Goal: Task Accomplishment & Management: Complete application form

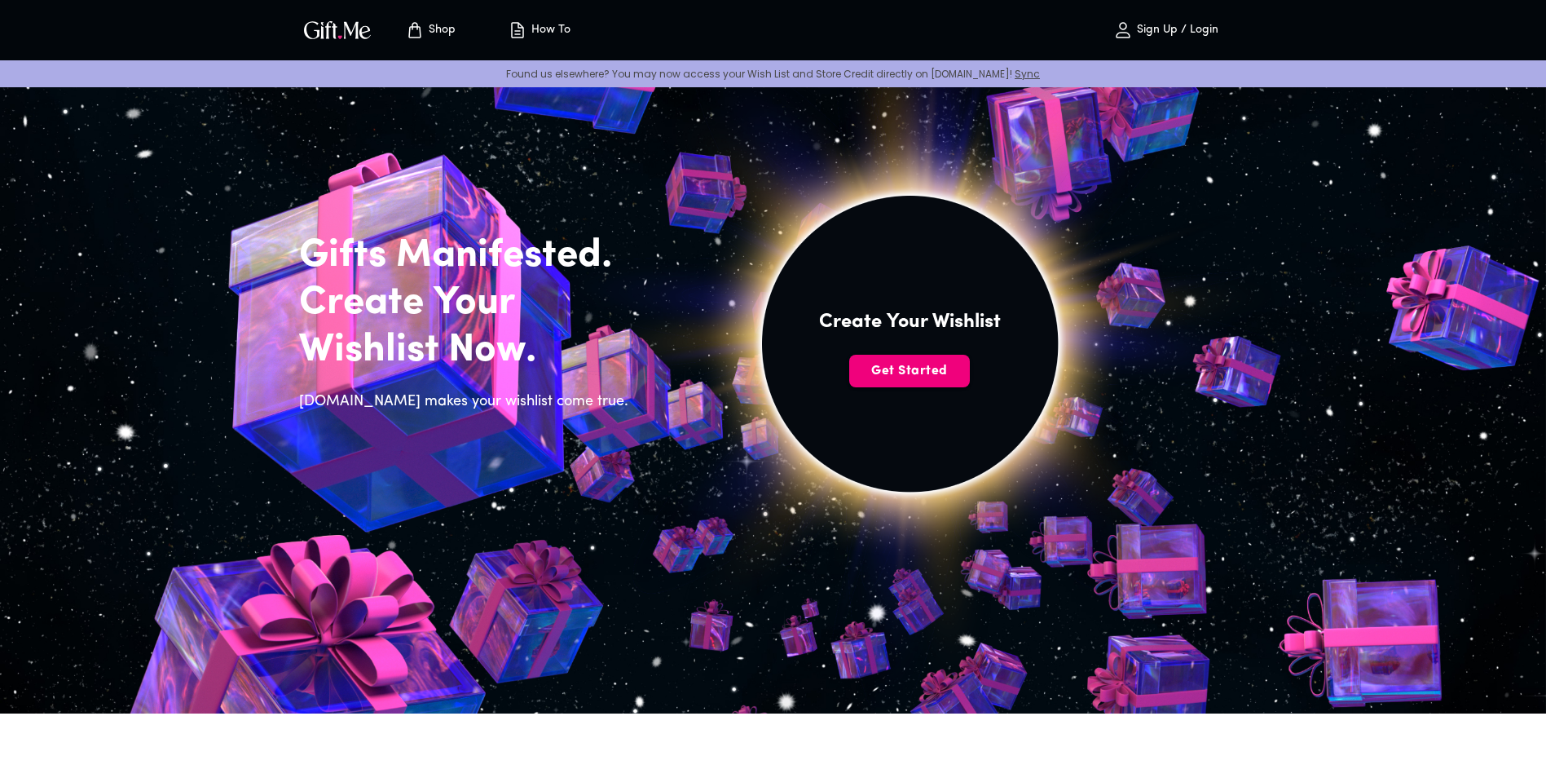
click at [903, 373] on span "Get Started" at bounding box center [909, 371] width 121 height 18
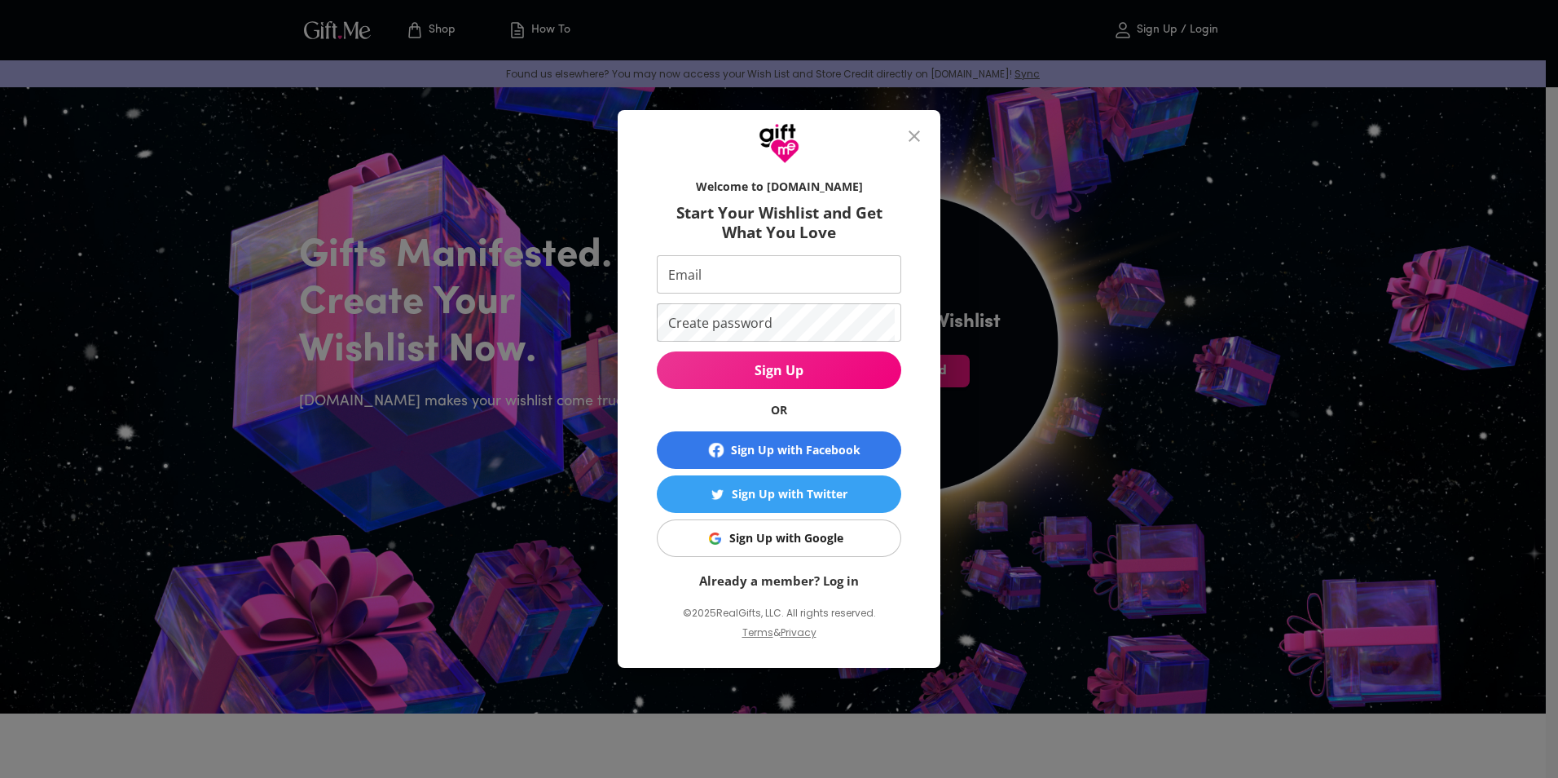
click at [857, 544] on span "Sign Up with Google" at bounding box center [776, 538] width 224 height 18
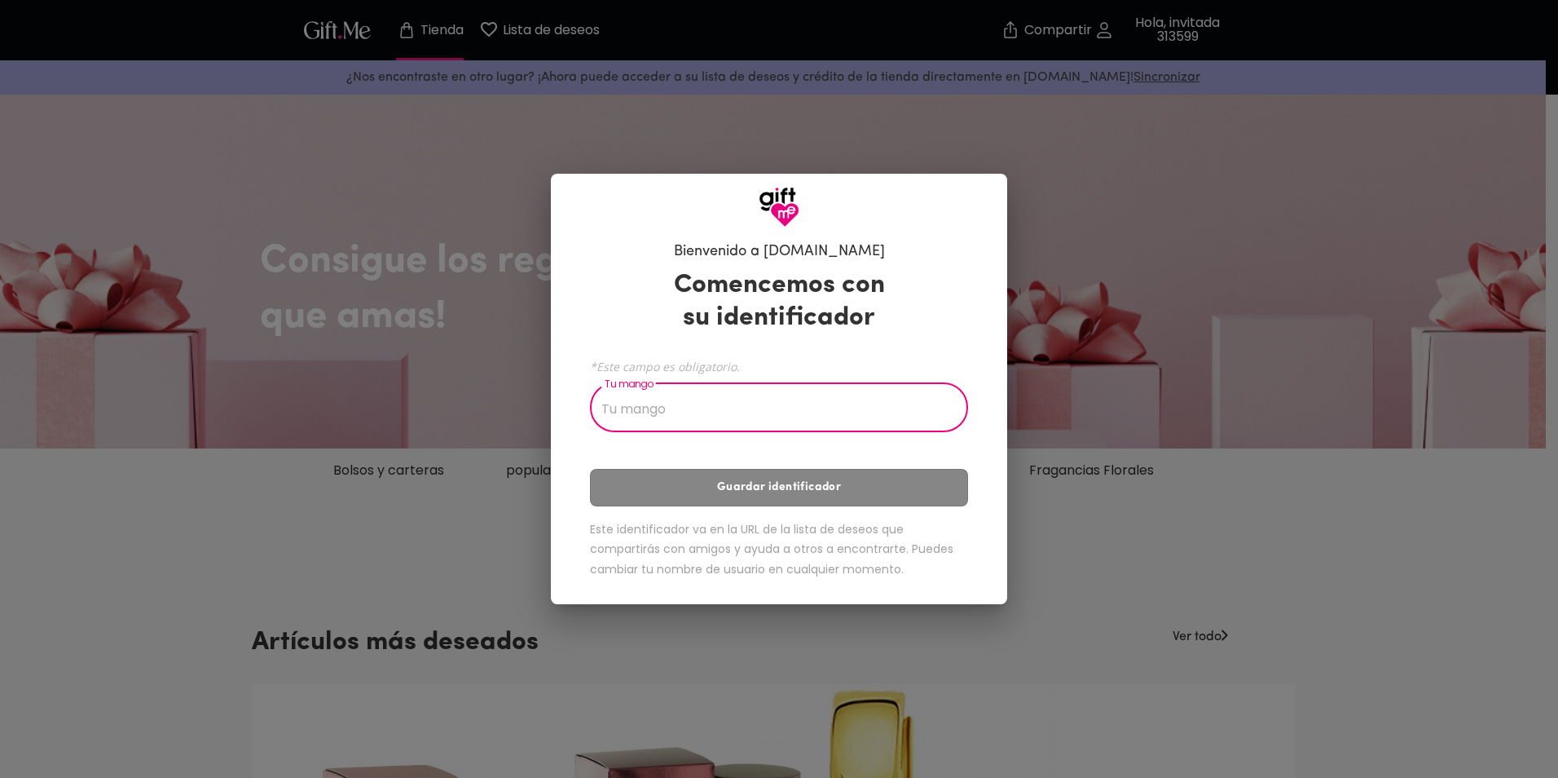
click at [813, 413] on input "Tu mango" at bounding box center [770, 409] width 360 height 46
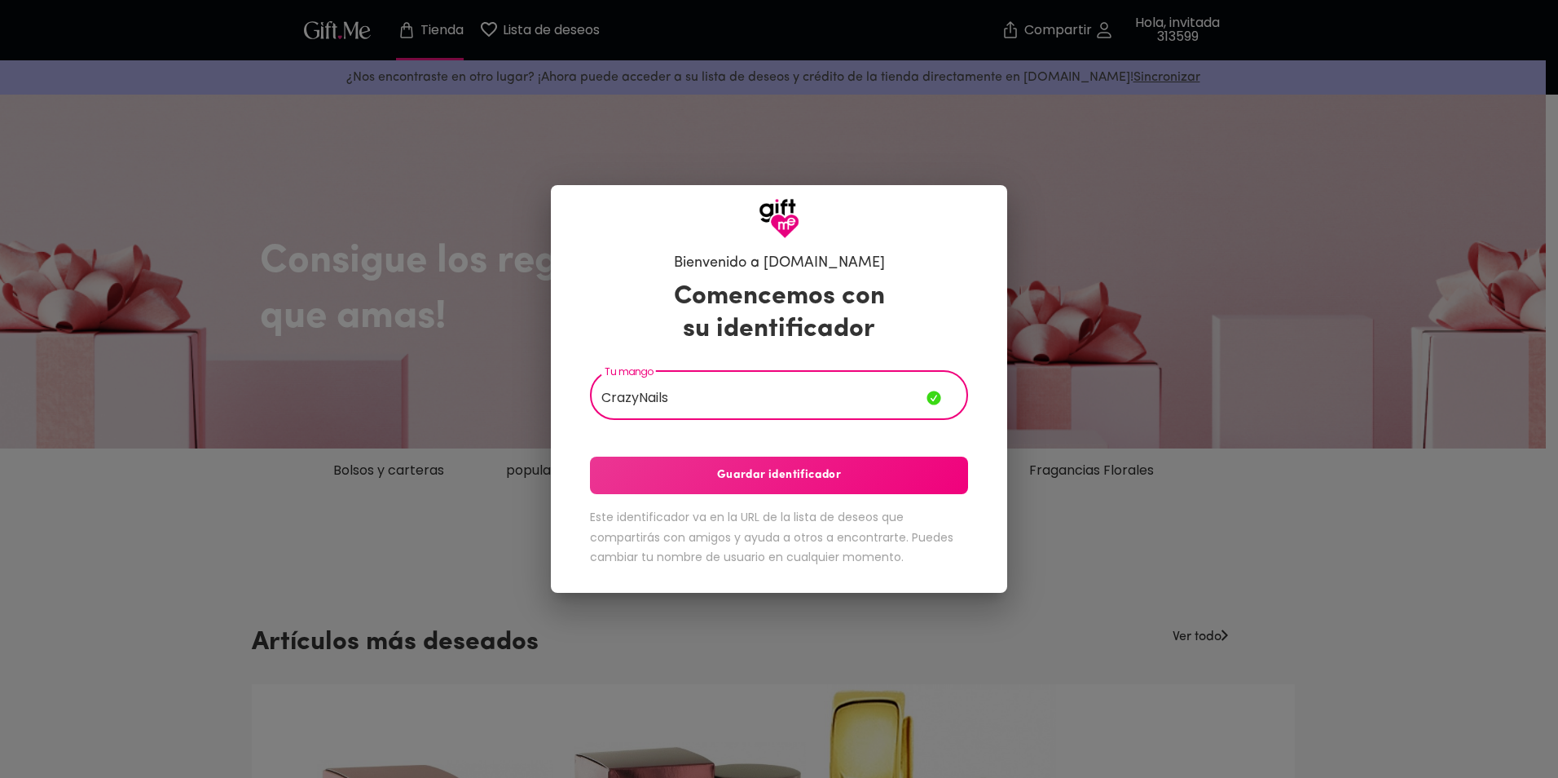
type input "CrazyNails"
click at [787, 471] on span "Guardar identificador" at bounding box center [779, 475] width 378 height 18
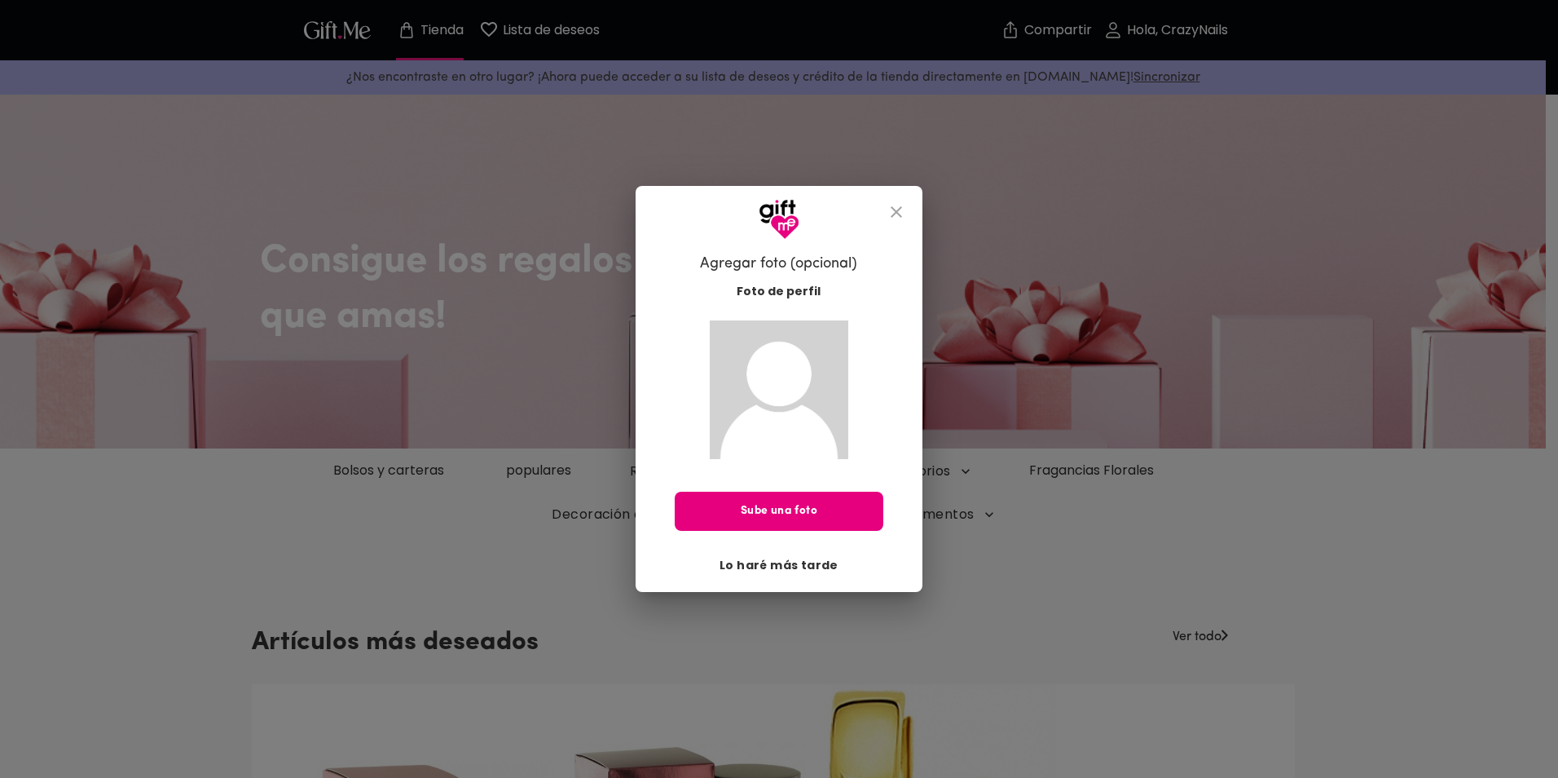
click at [798, 564] on span "Lo haré más tarde" at bounding box center [779, 565] width 119 height 18
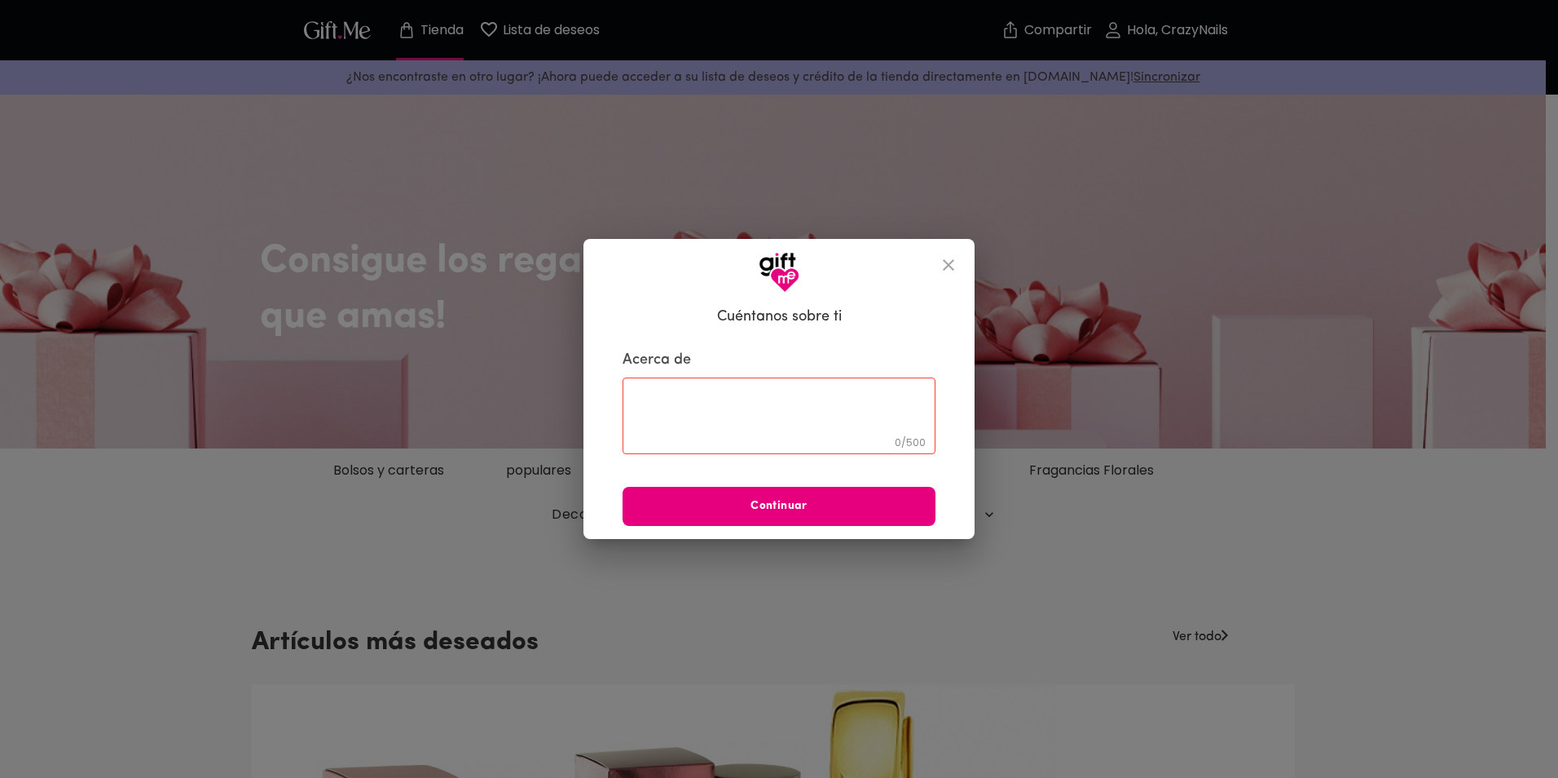
click at [752, 409] on textarea at bounding box center [779, 415] width 290 height 46
type textarea "Salón de uñas."
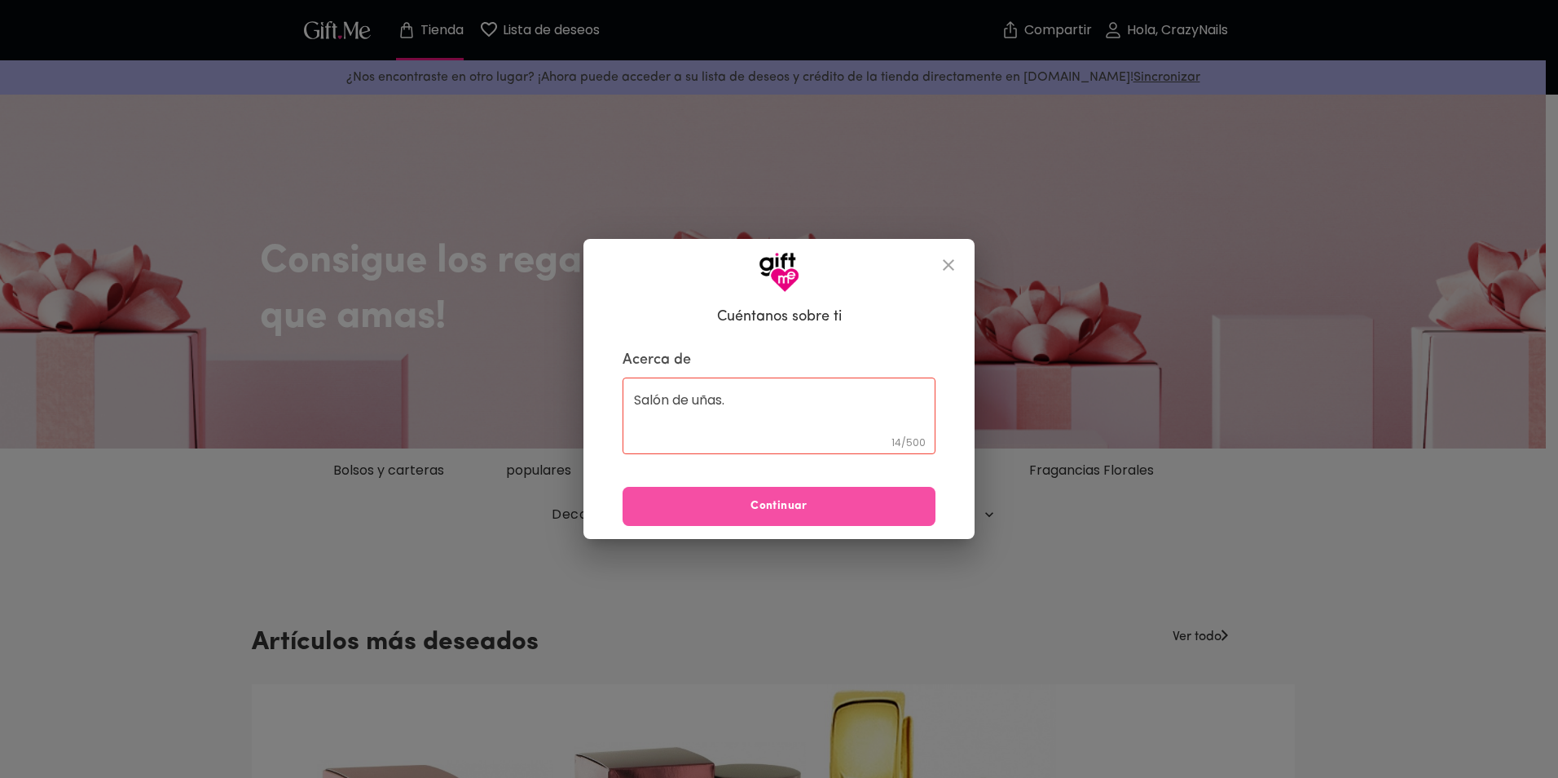
click at [825, 510] on span "Continuar" at bounding box center [779, 506] width 313 height 18
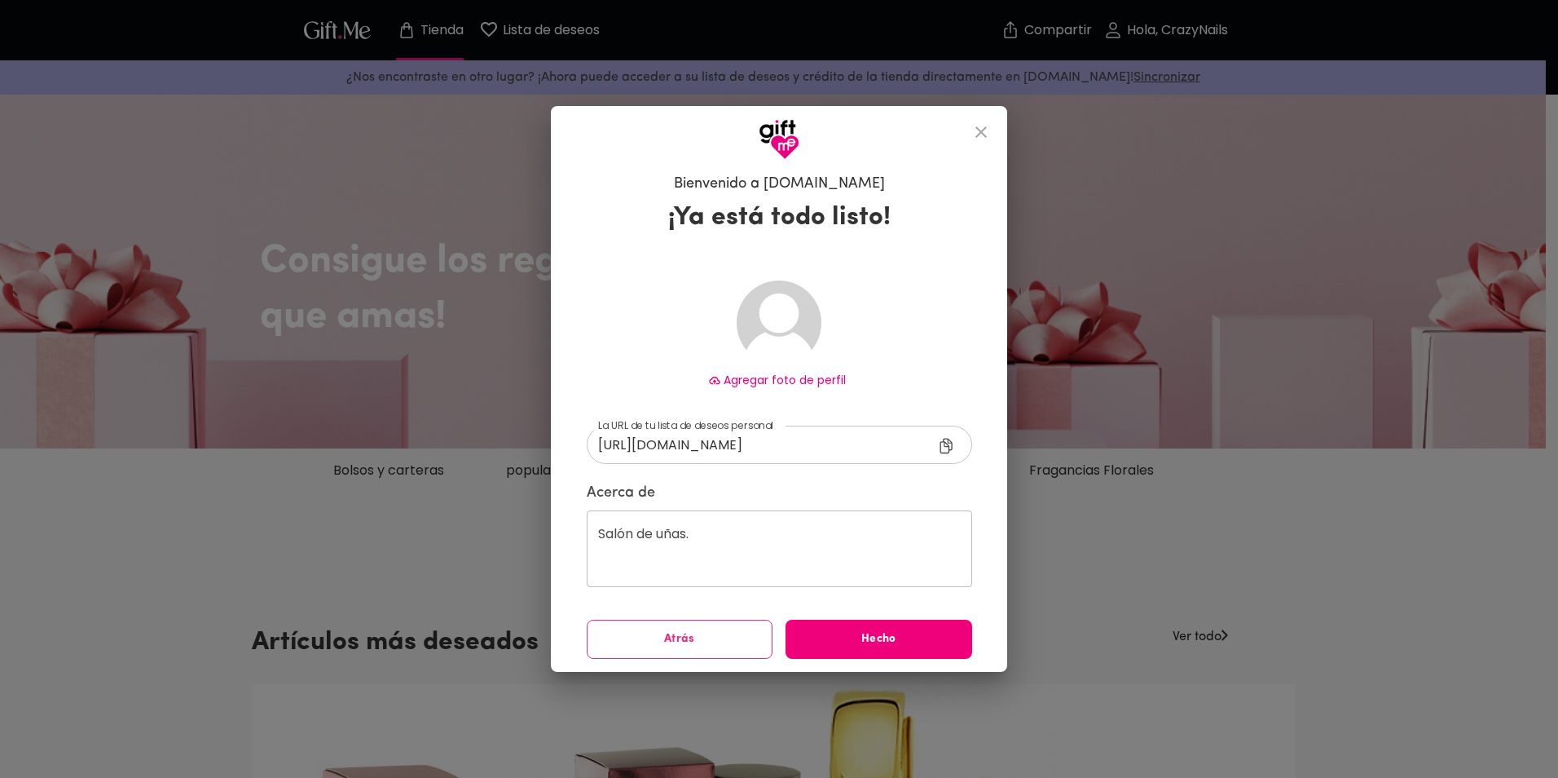
click at [893, 635] on span "Hecho" at bounding box center [879, 639] width 187 height 18
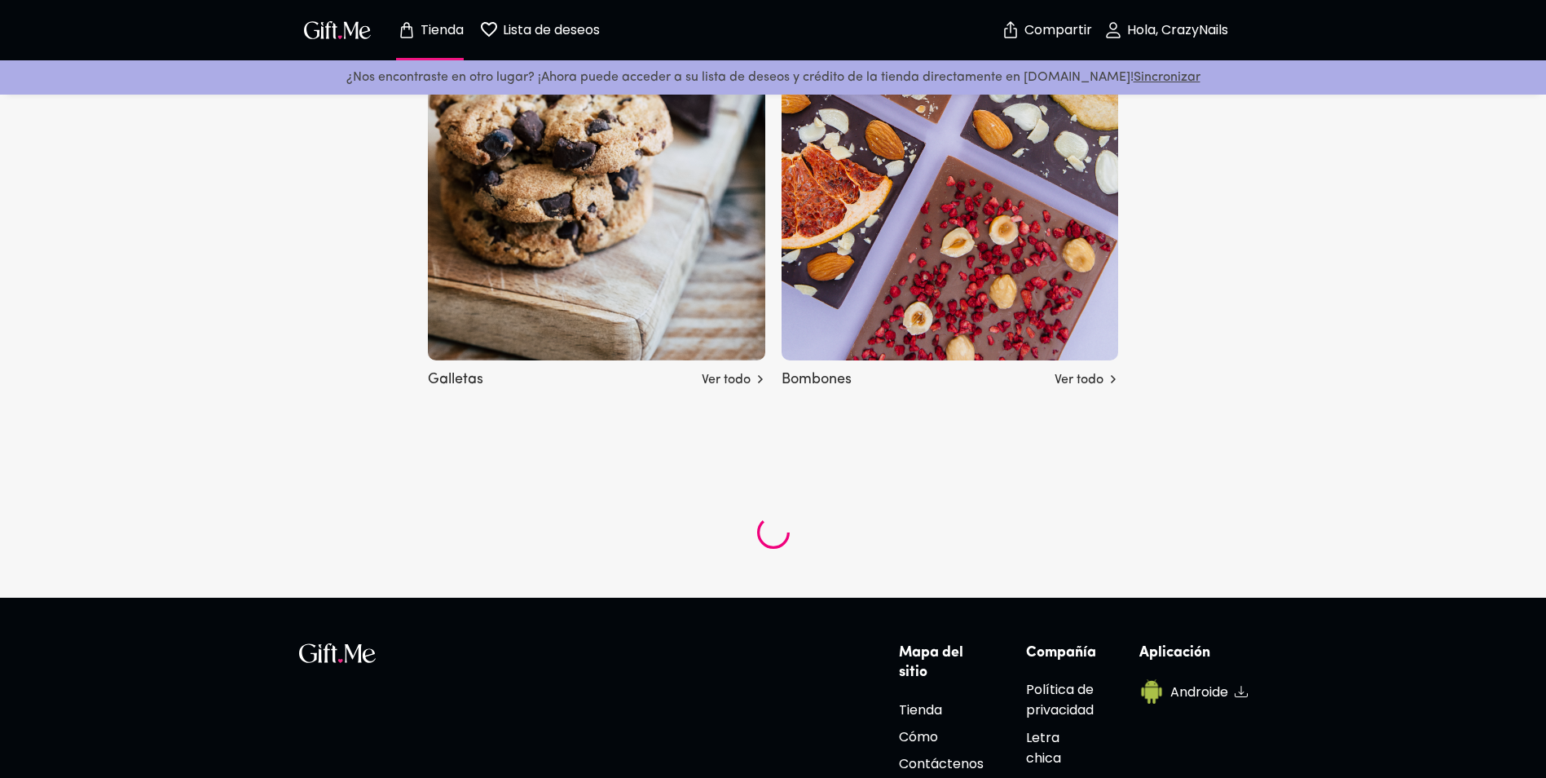
scroll to position [5843, 0]
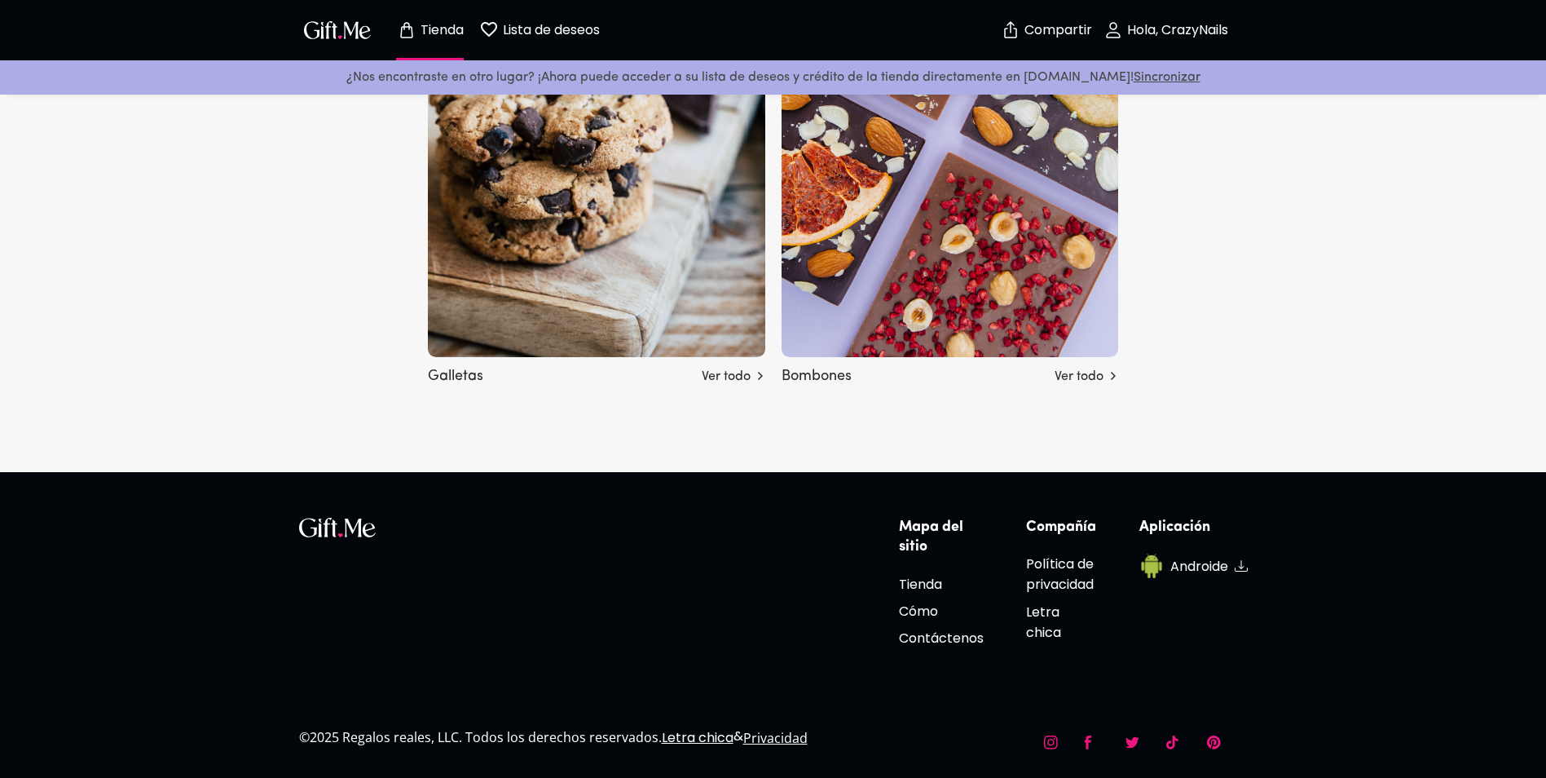
click at [342, 31] on img "button" at bounding box center [337, 30] width 73 height 24
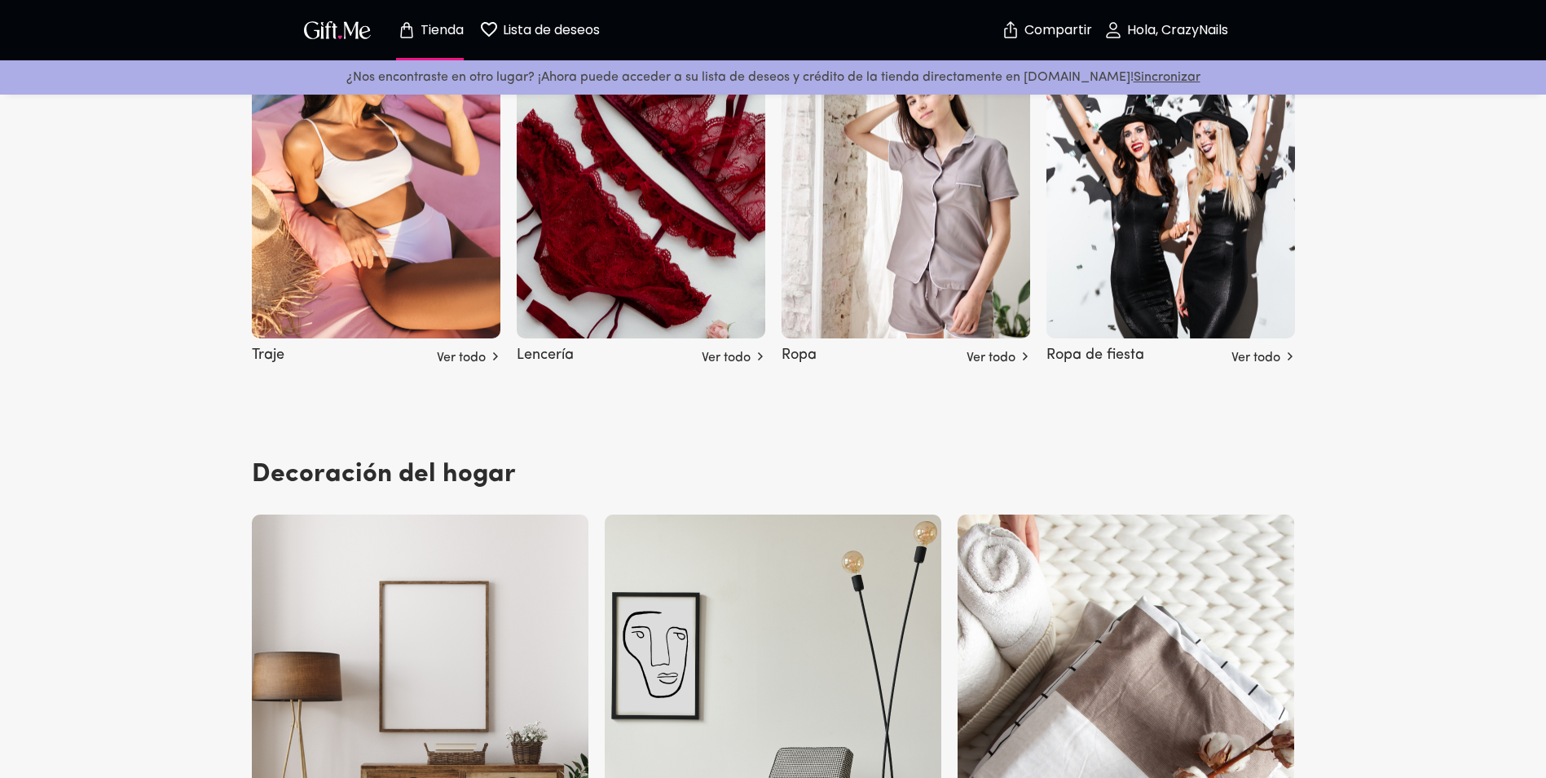
scroll to position [4050, 0]
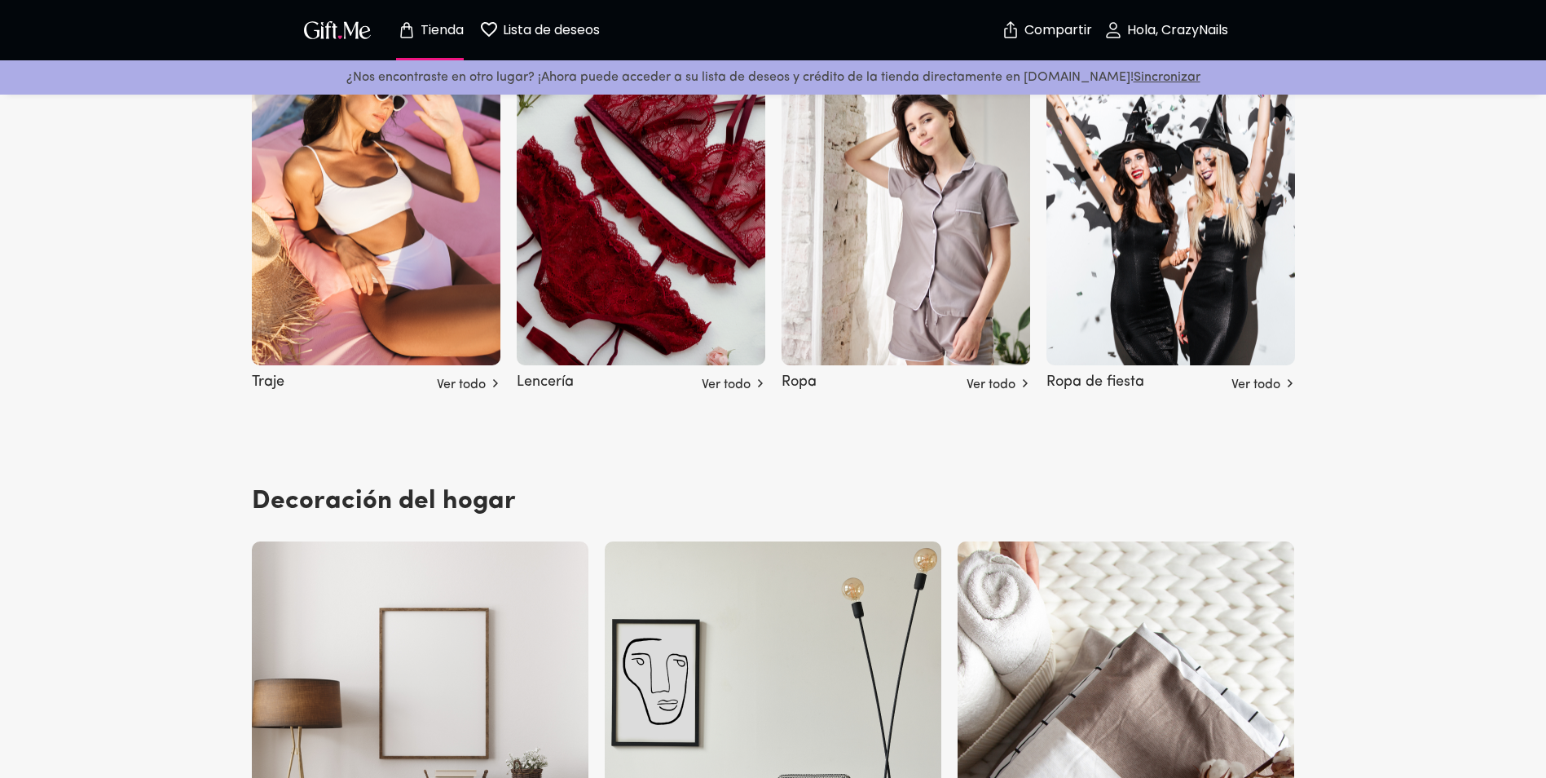
click at [1174, 31] on p "Hola, CrazyNails" at bounding box center [1175, 31] width 105 height 14
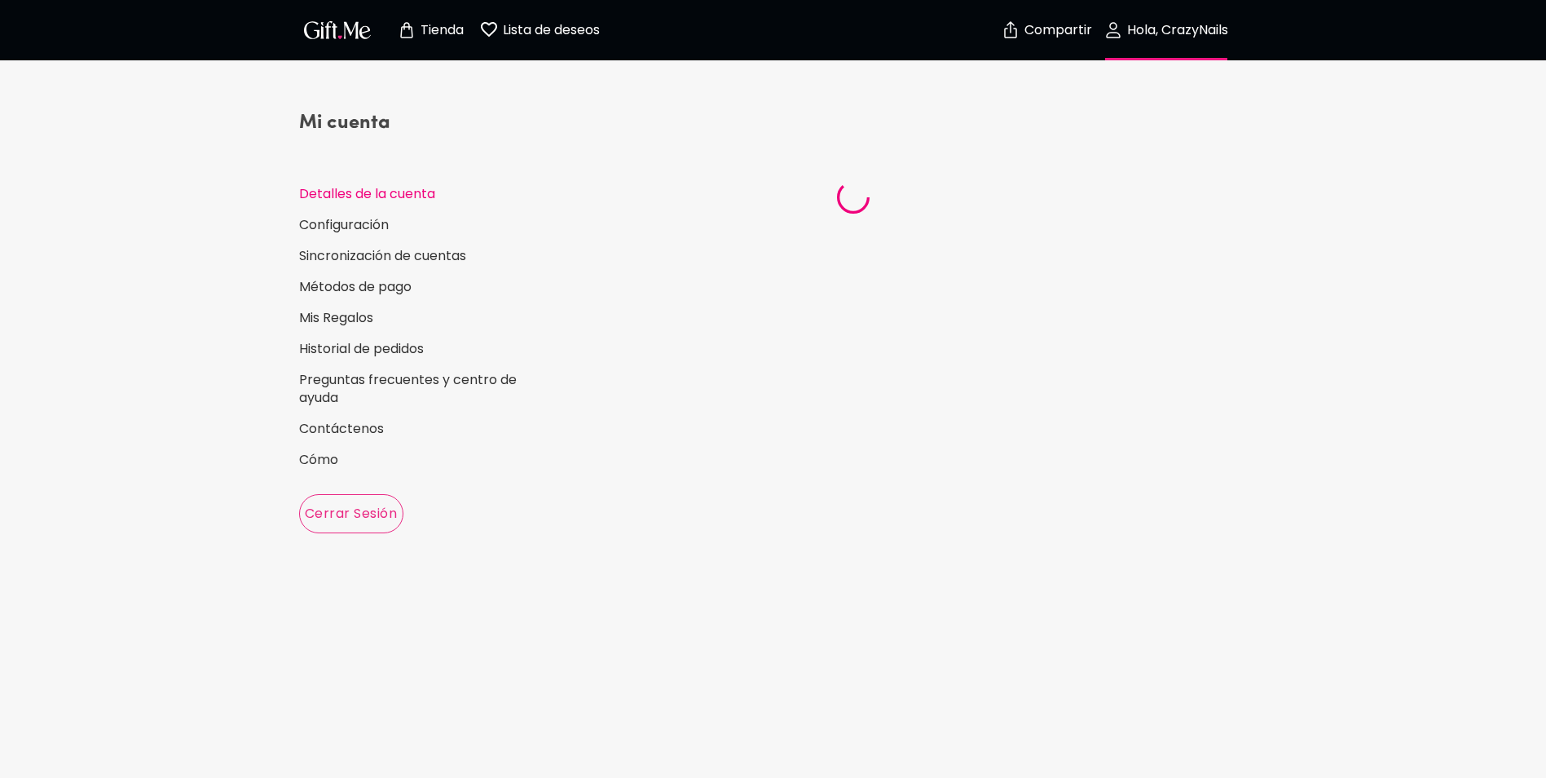
select select "US"
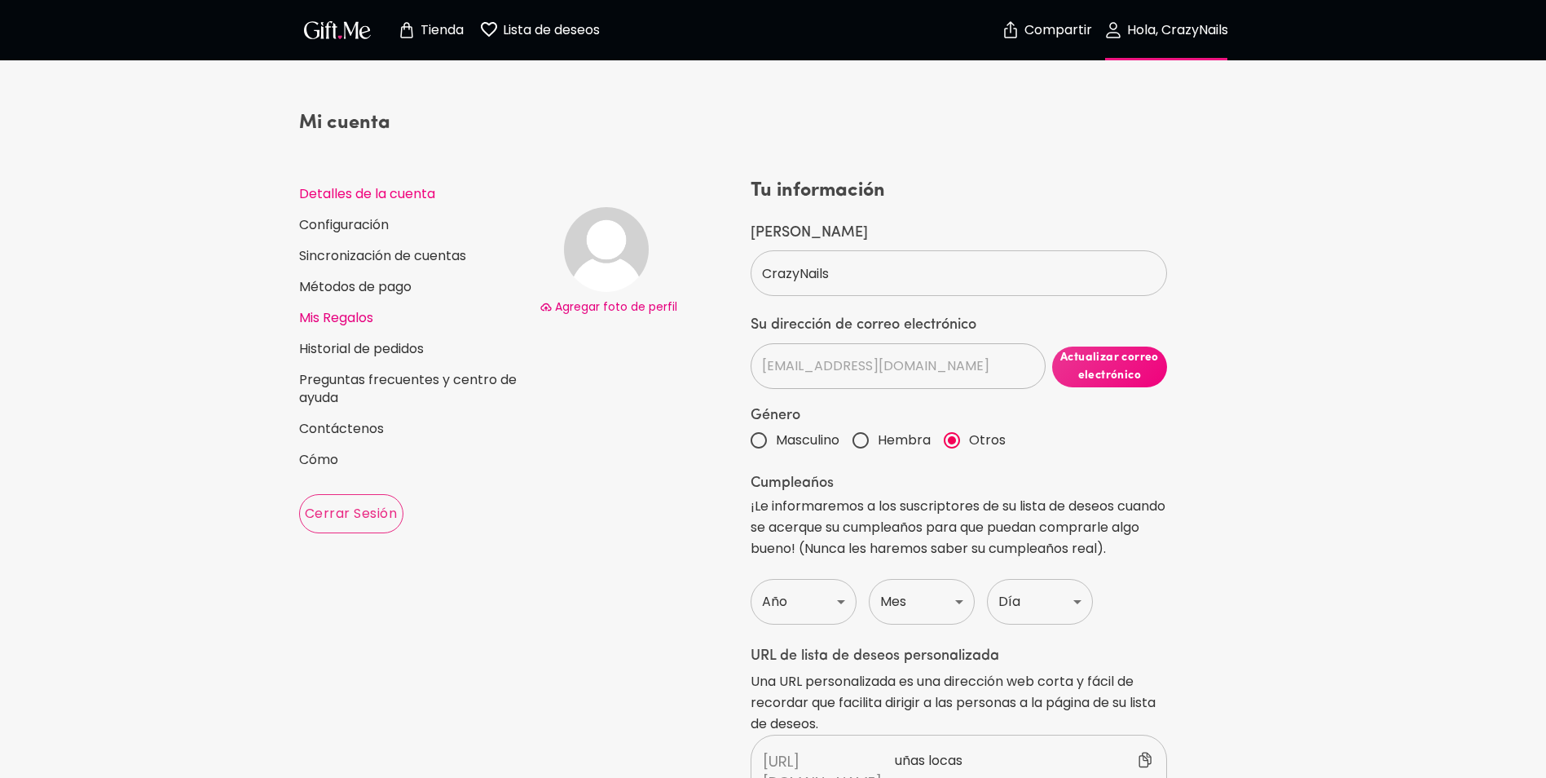
click at [342, 310] on link "Mis Regalos" at bounding box center [412, 318] width 227 height 18
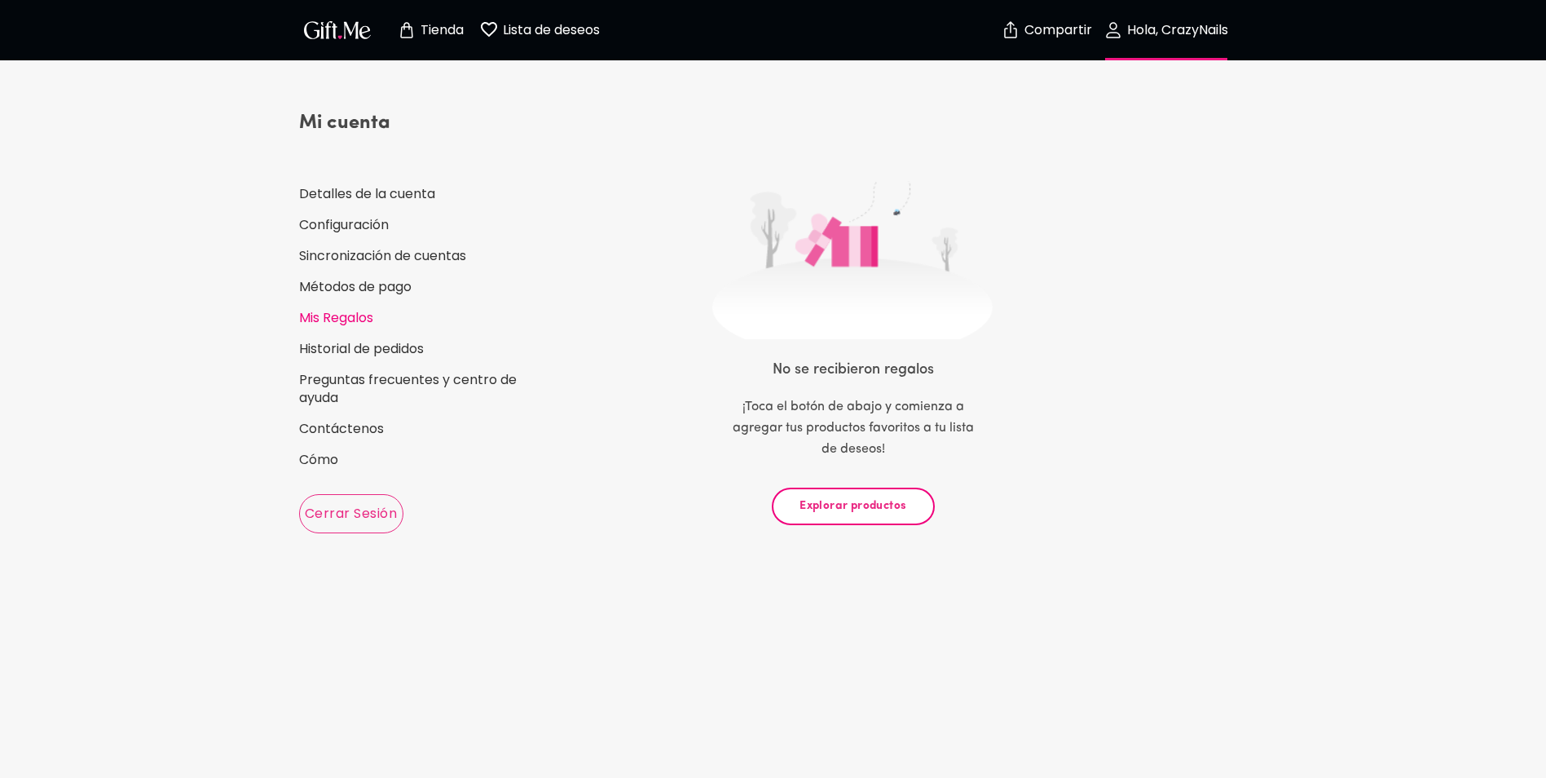
click at [1082, 35] on p "Compartir" at bounding box center [1057, 31] width 72 height 14
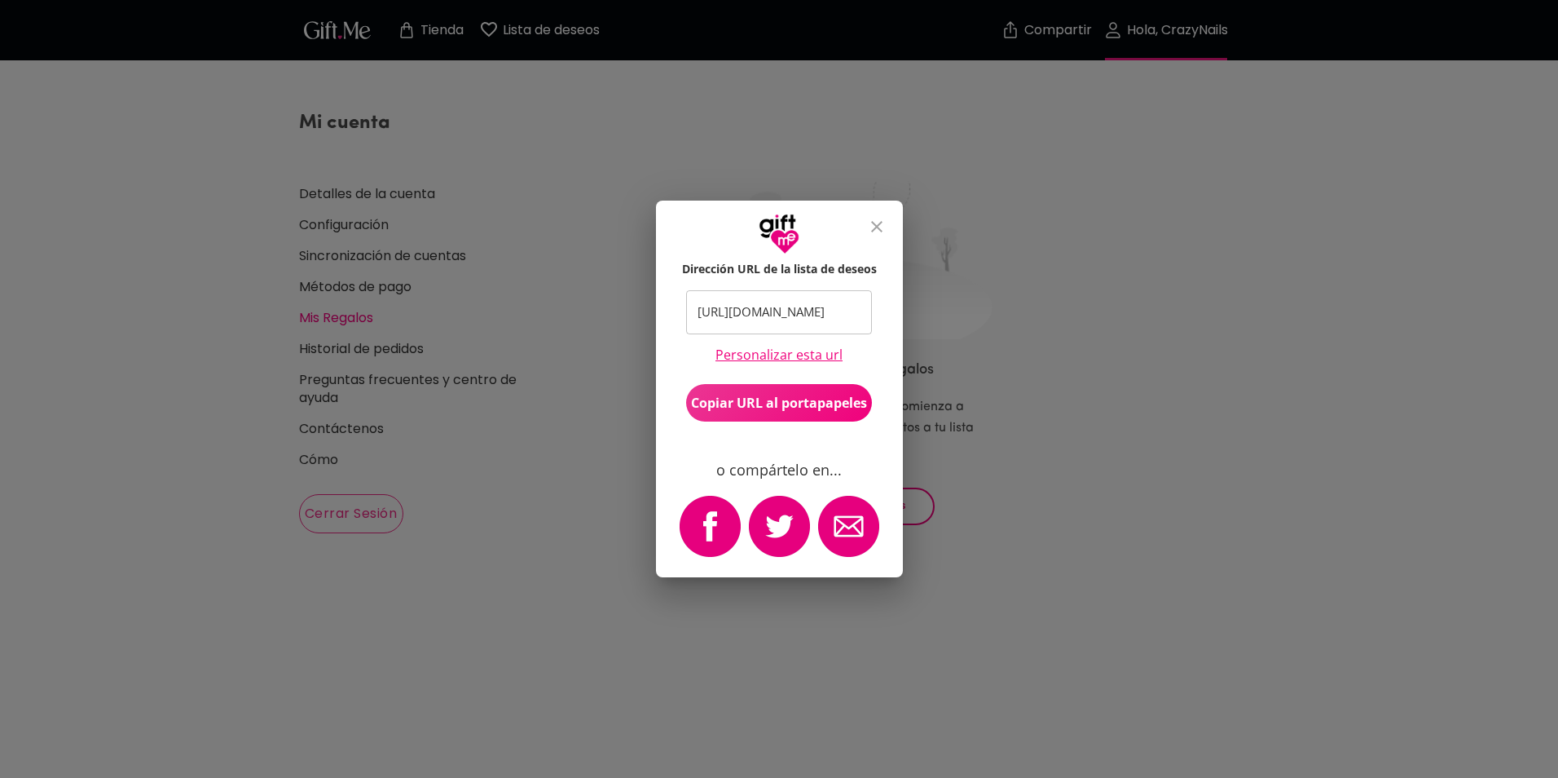
click at [882, 228] on icon "cerrar" at bounding box center [877, 227] width 20 height 20
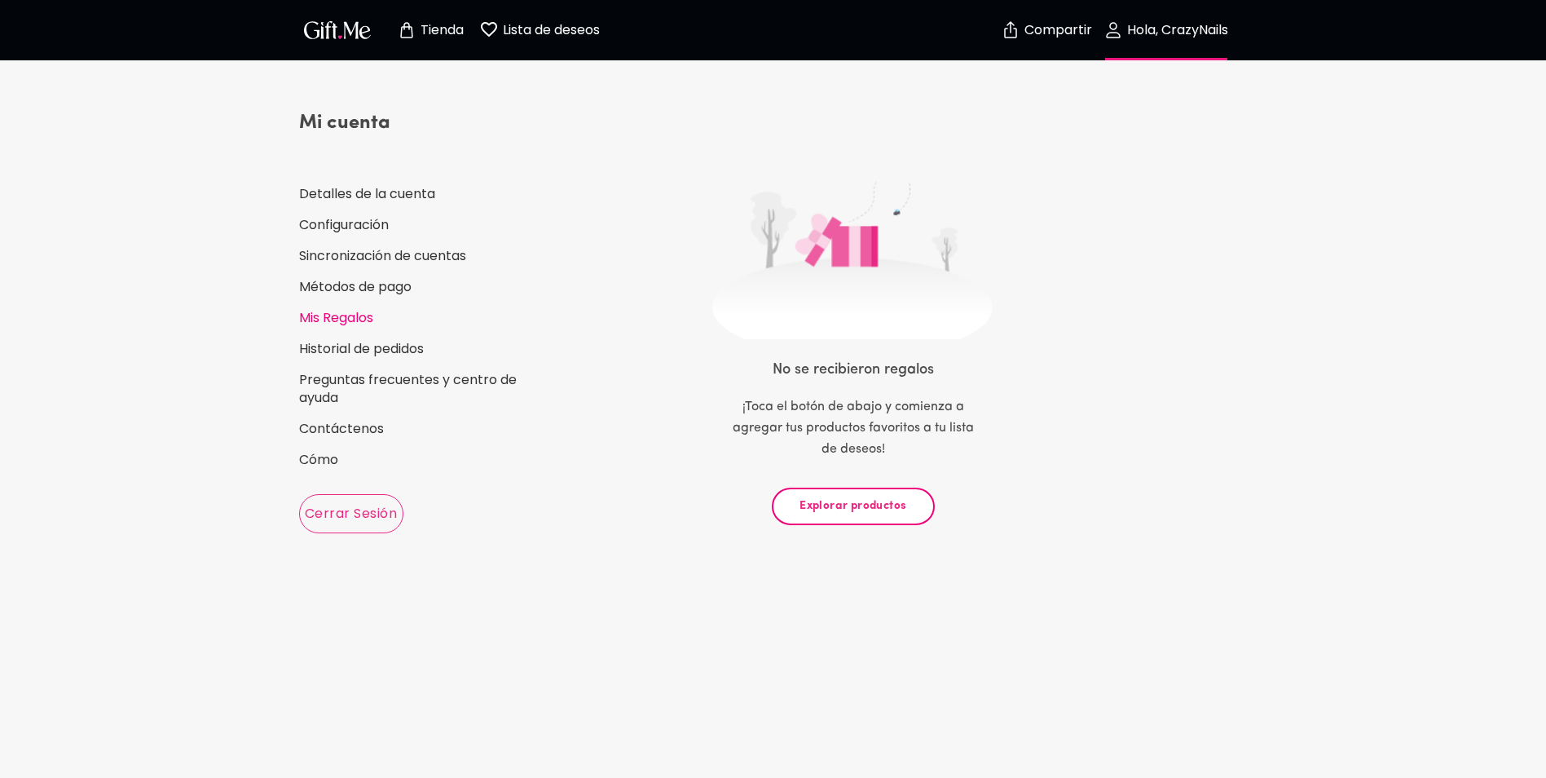
click at [434, 29] on p "Tienda" at bounding box center [440, 31] width 47 height 14
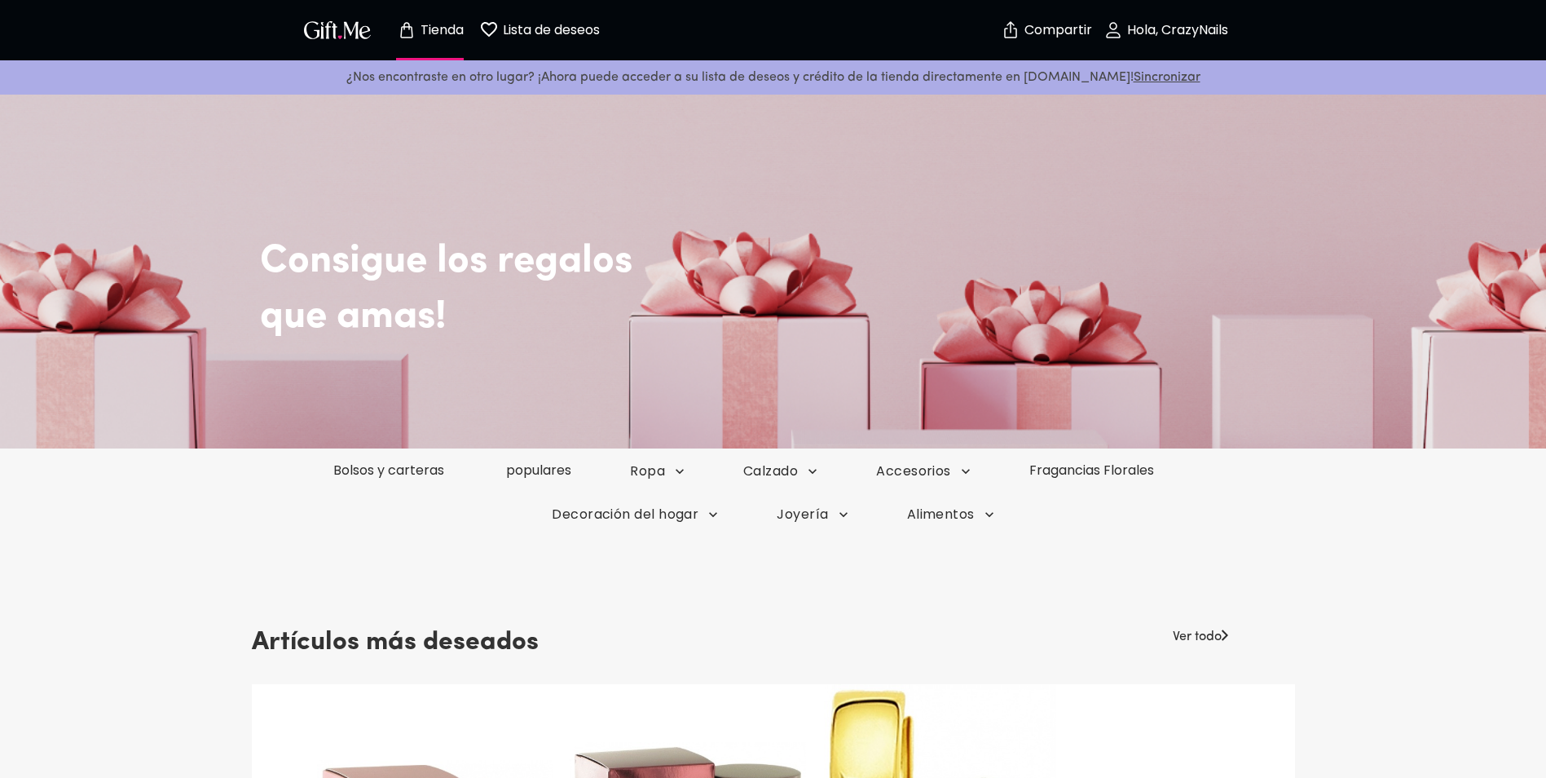
click at [736, 293] on div "Consigue los regalos que amas!" at bounding box center [774, 269] width 1174 height 160
click at [534, 37] on p "Lista de deseos" at bounding box center [549, 30] width 101 height 21
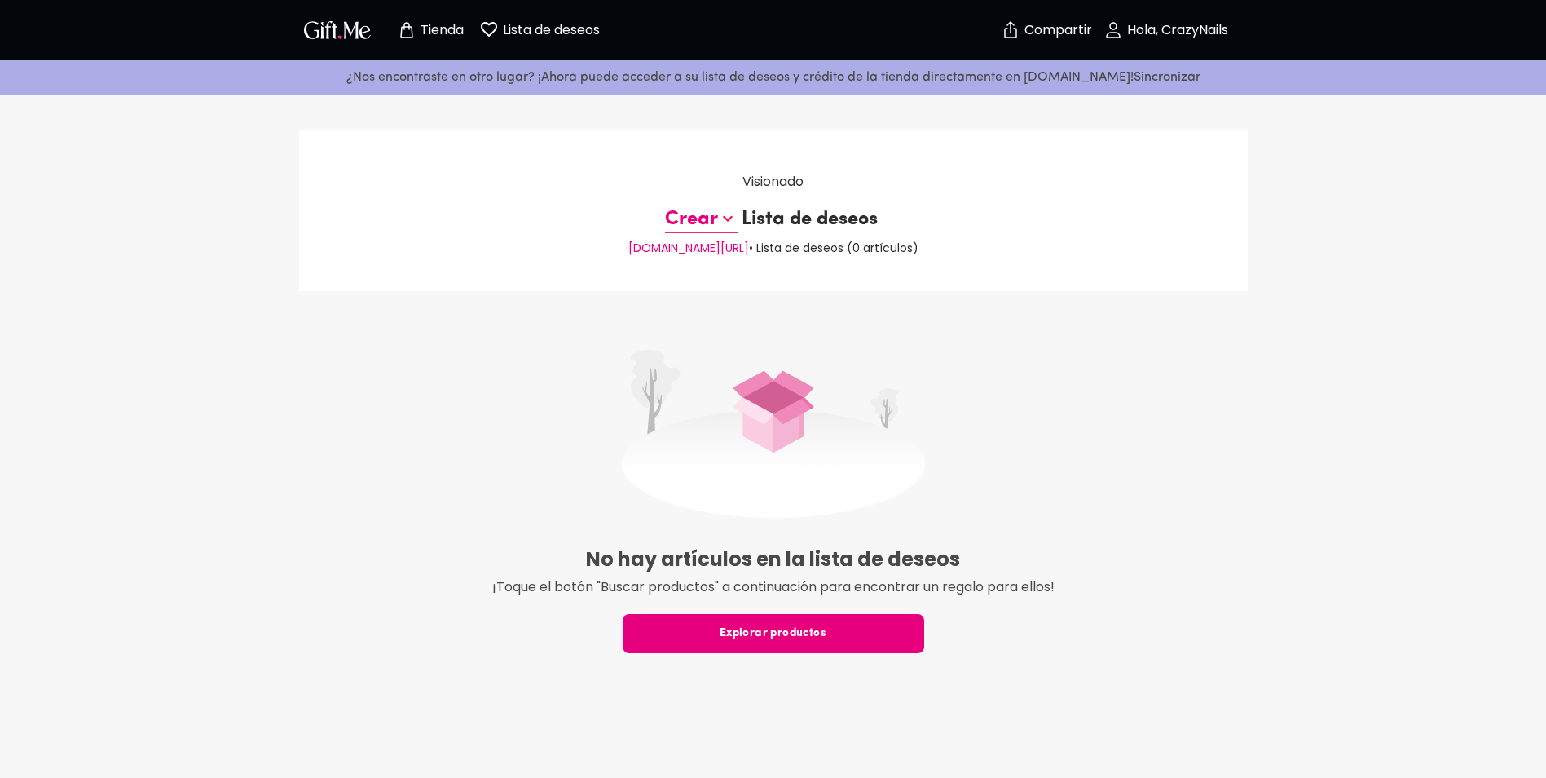
click at [726, 216] on icon at bounding box center [728, 219] width 20 height 20
click at [725, 216] on icon at bounding box center [728, 219] width 20 height 20
click at [786, 460] on img at bounding box center [773, 434] width 303 height 168
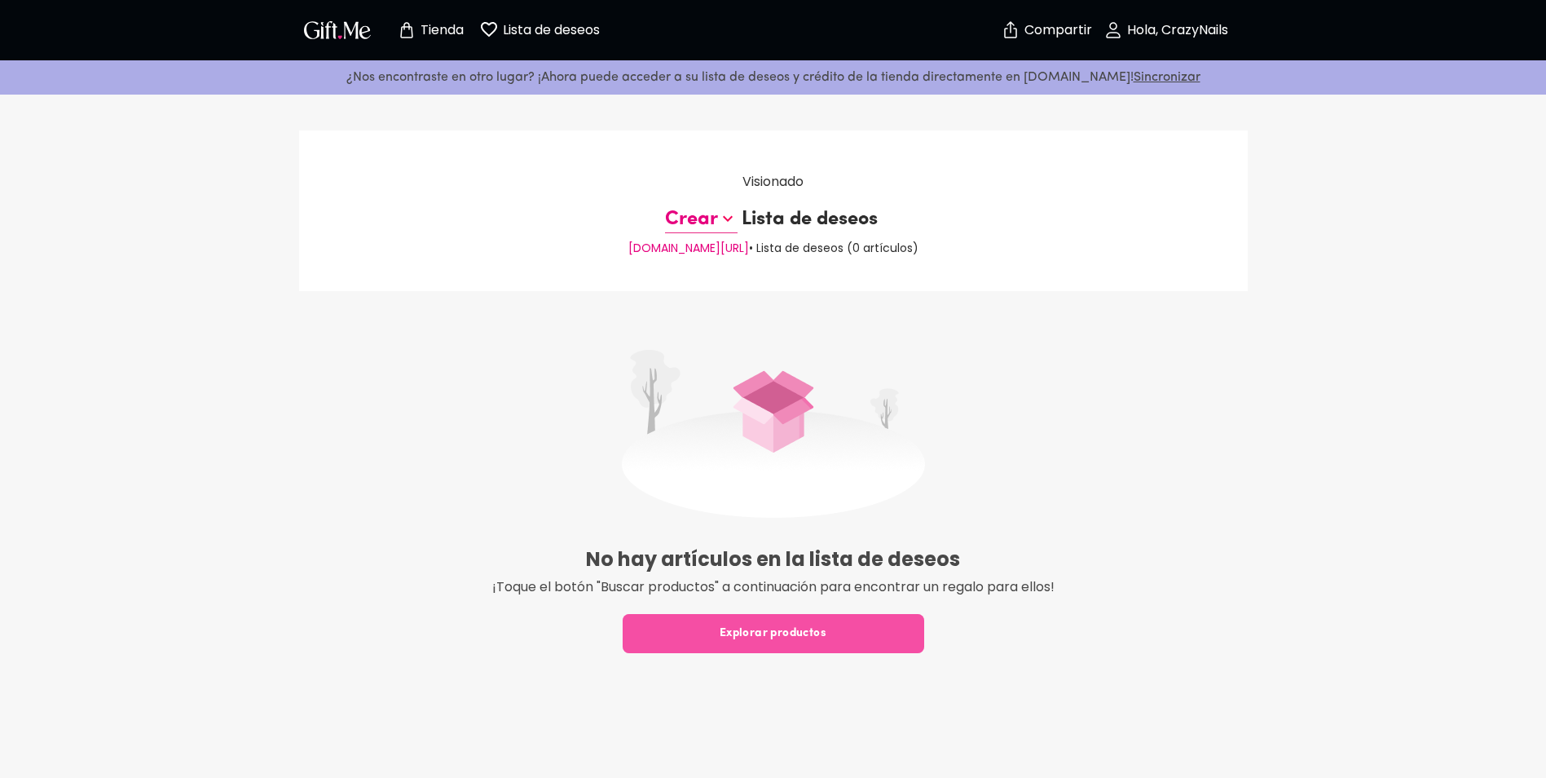
click at [757, 636] on span "Explorar productos" at bounding box center [774, 633] width 302 height 18
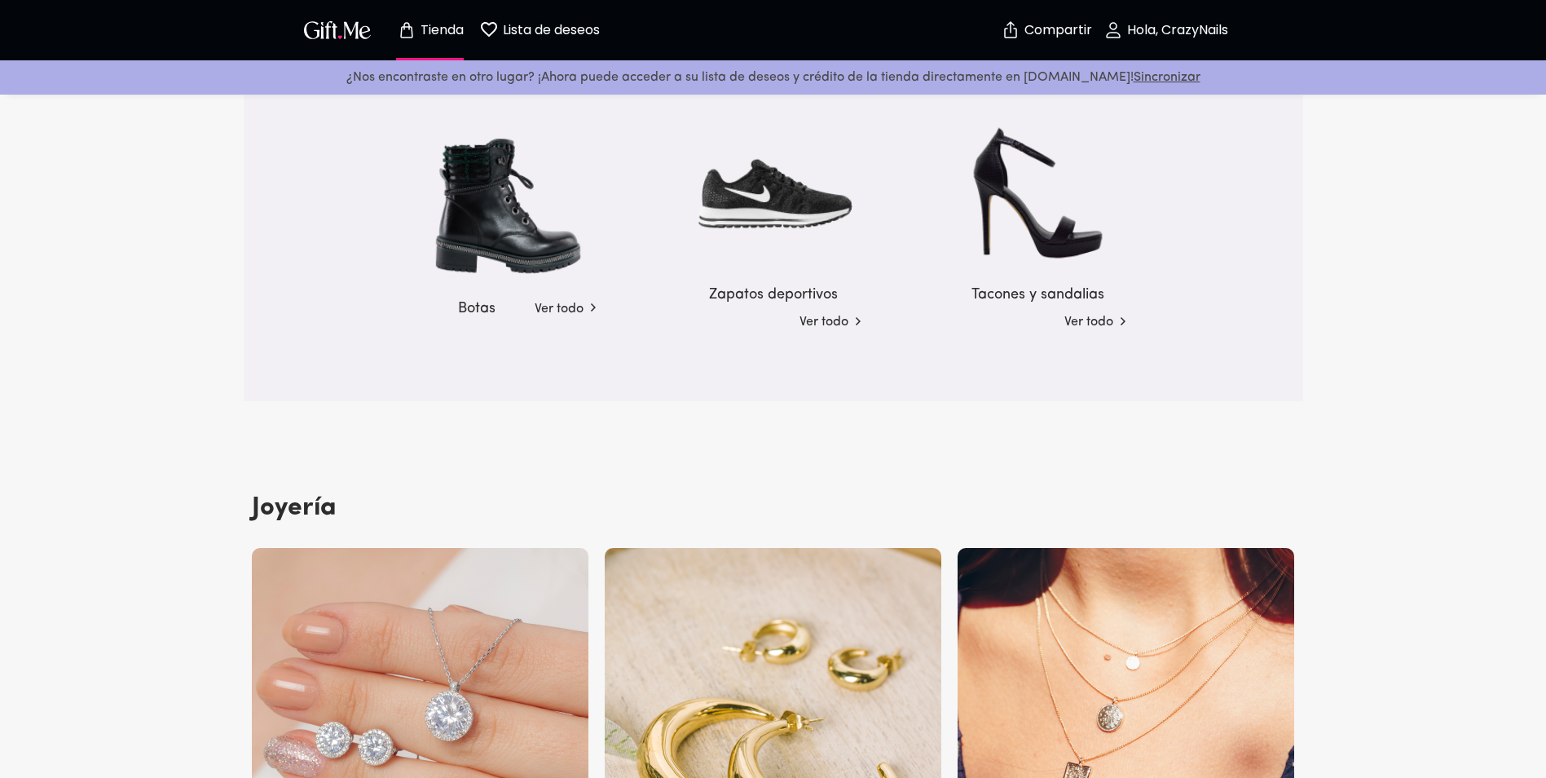
scroll to position [2690, 0]
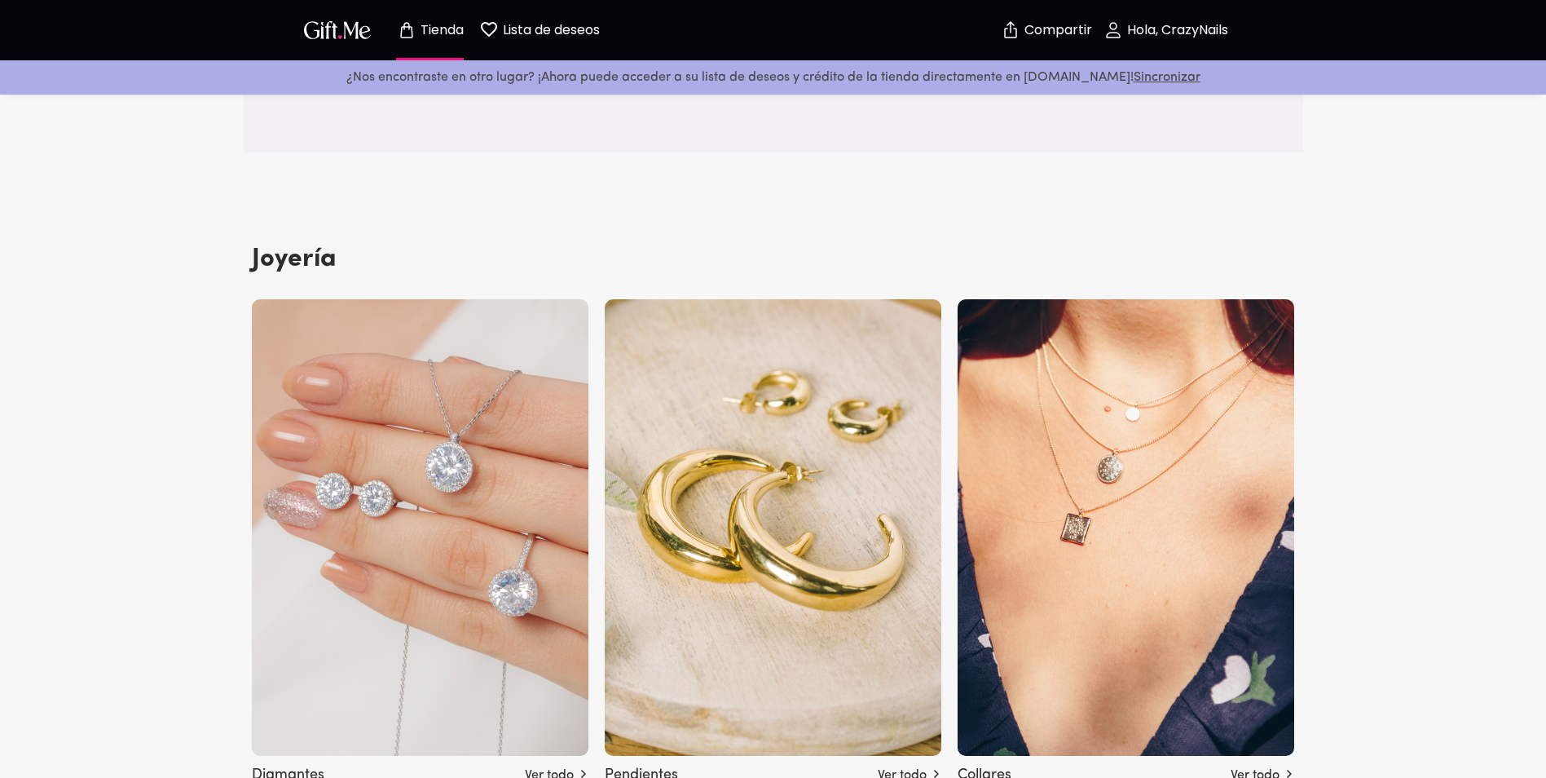
click at [520, 535] on img at bounding box center [420, 527] width 337 height 456
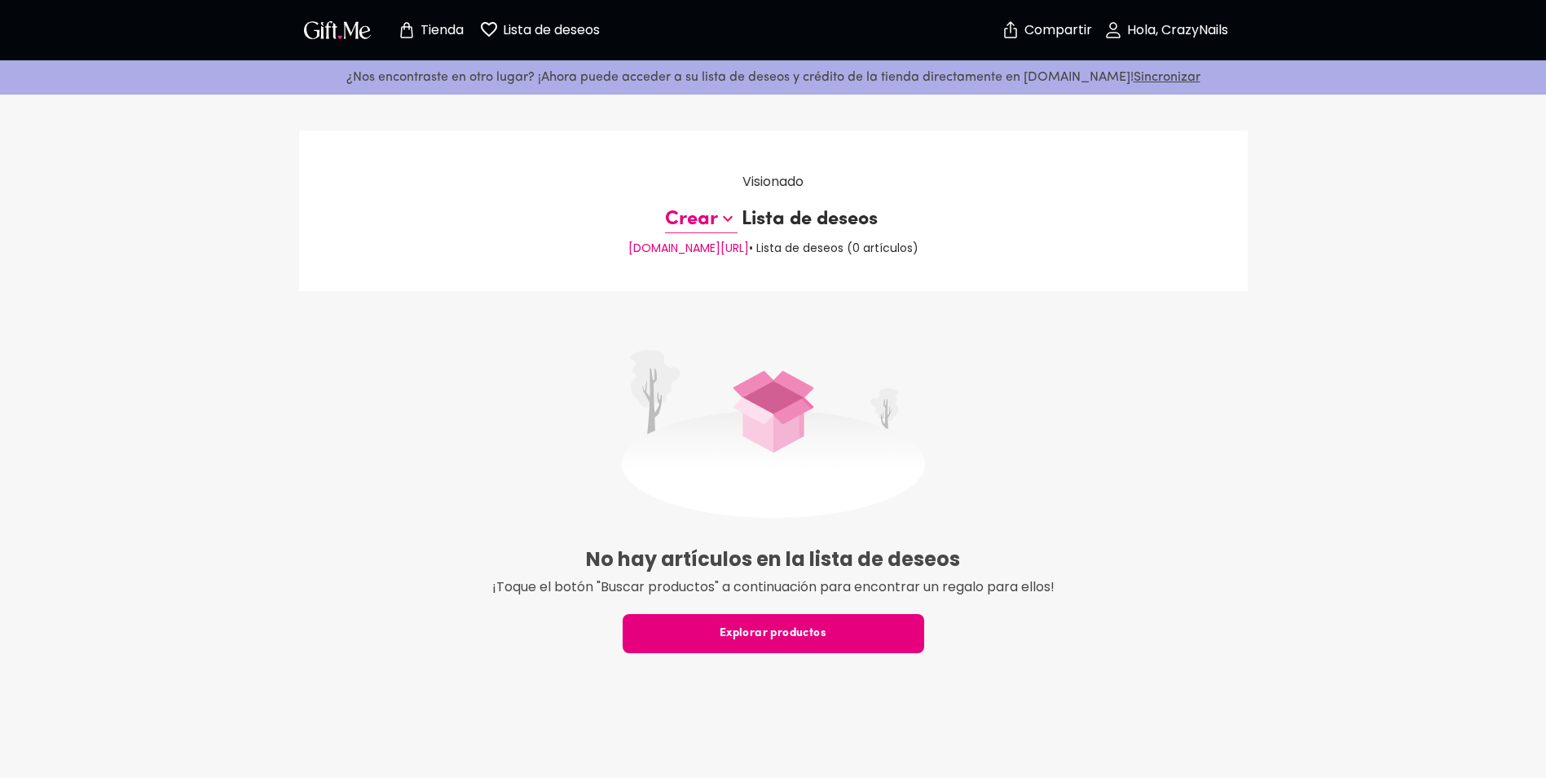
click at [788, 180] on p "Visionado" at bounding box center [773, 181] width 61 height 21
click at [822, 218] on p "Lista de deseos" at bounding box center [810, 219] width 136 height 27
click at [959, 202] on div "Visionado Crear Lista de deseos [DOMAIN_NAME][URL] • Lista de deseos (0 artícul…" at bounding box center [773, 210] width 949 height 161
click at [943, 170] on div "Visionado Crear Lista de deseos [DOMAIN_NAME][URL] • Lista de deseos (0 artícul…" at bounding box center [773, 210] width 949 height 161
click at [943, 165] on div "Visionado Crear Lista de deseos [DOMAIN_NAME][URL] • Lista de deseos (0 artícul…" at bounding box center [773, 210] width 949 height 161
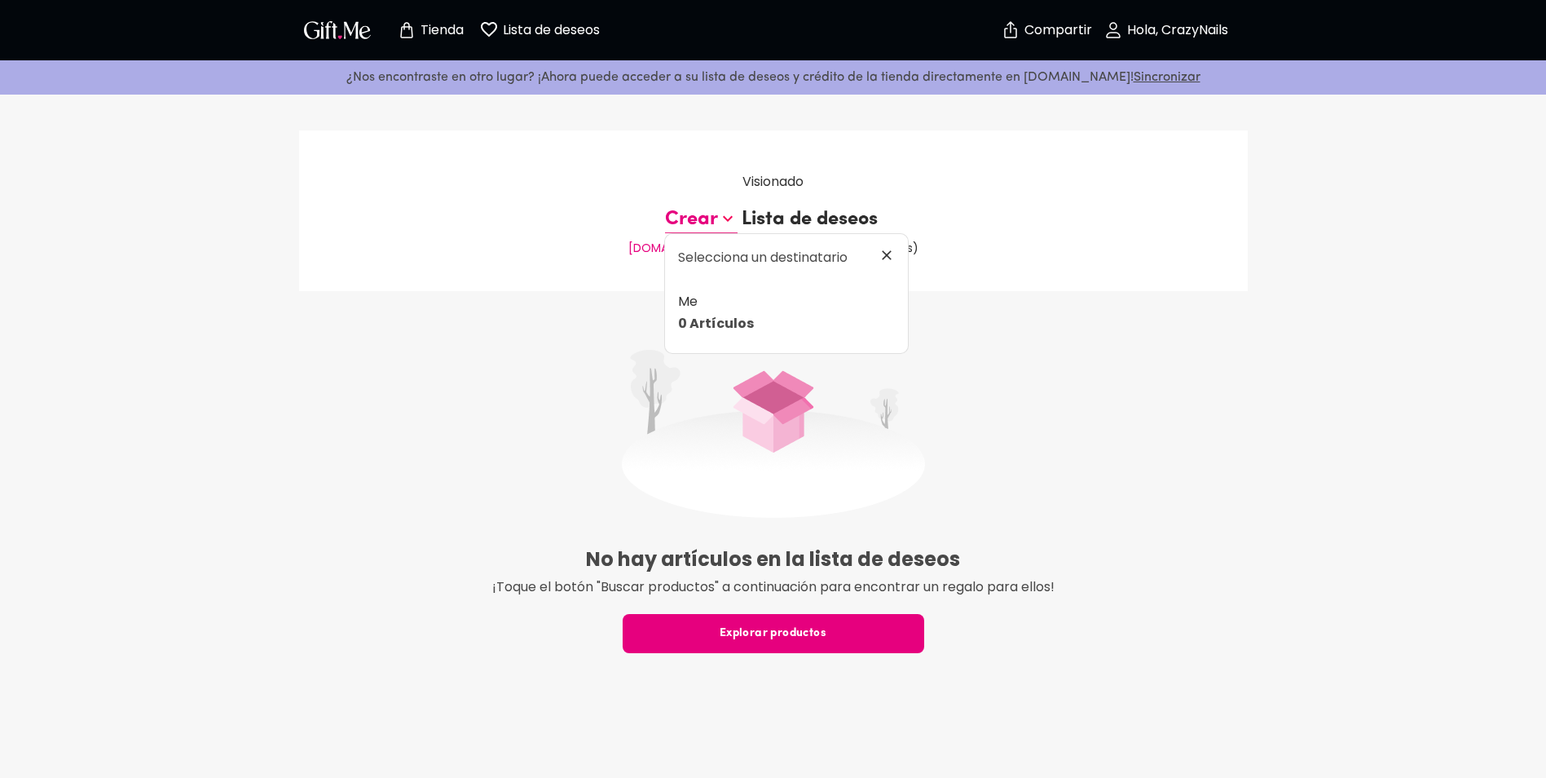
click at [943, 165] on div "Visionado Crear Lista de deseos [DOMAIN_NAME][URL] • Lista de deseos (0 artícul…" at bounding box center [773, 210] width 949 height 161
click at [941, 168] on div "Visionado Crear Lista de deseos [DOMAIN_NAME][URL] • Lista de deseos (0 artícul…" at bounding box center [773, 210] width 949 height 161
click at [513, 130] on div "Tienda Lista de deseos 0 Compartir Hola, CrazyNails ¿Nos encontraste en otro lu…" at bounding box center [773, 543] width 1546 height 1086
click at [447, 126] on div "Tienda Lista de deseos 0 Compartir Hola, CrazyNails ¿Nos encontraste en otro lu…" at bounding box center [773, 543] width 1546 height 1086
click at [525, 240] on div "Visionado Crear Lista de deseos [DOMAIN_NAME][URL] • Lista de deseos (0 artícul…" at bounding box center [773, 210] width 949 height 161
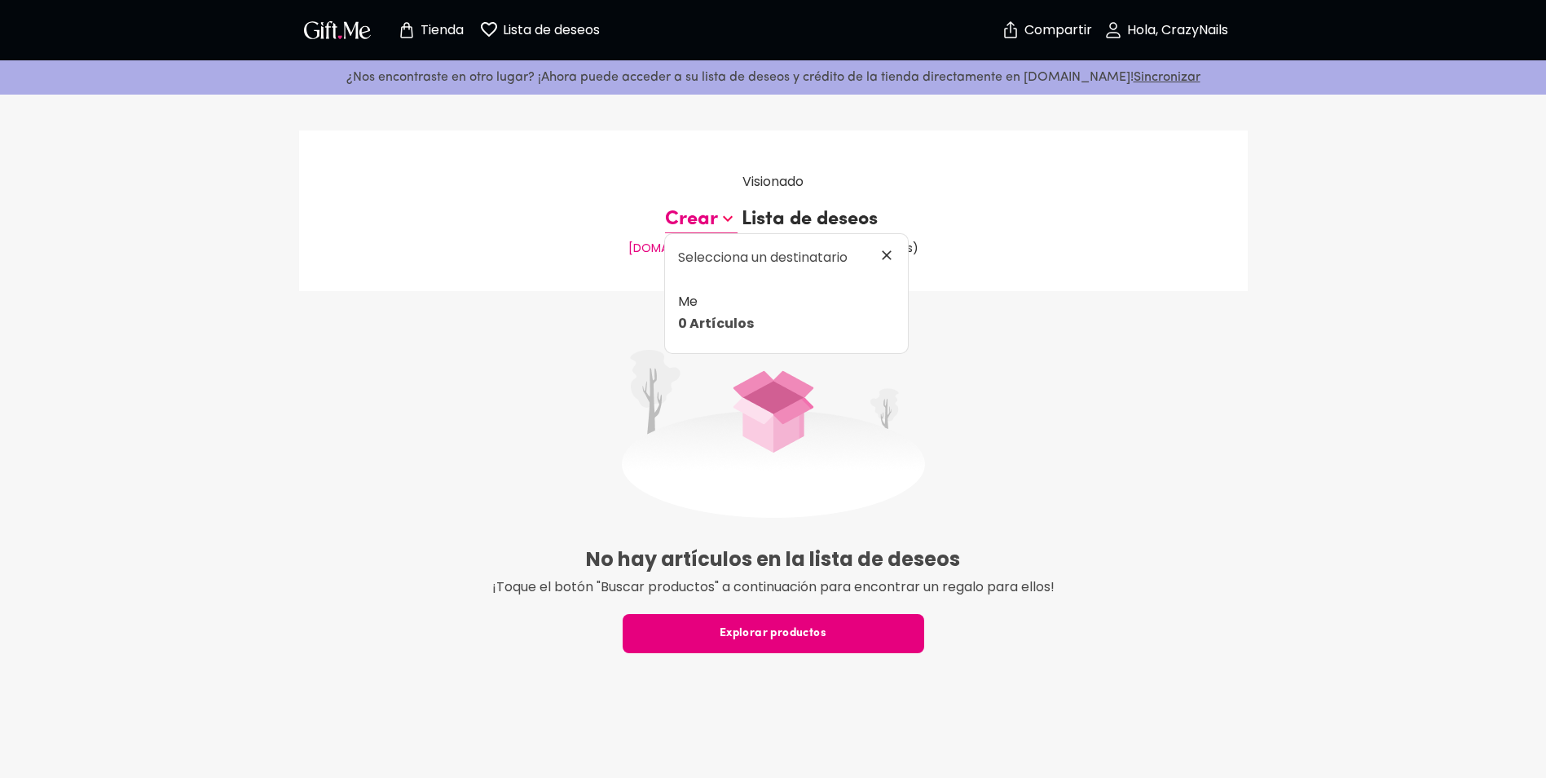
click at [1093, 117] on div "Tienda Lista de deseos 0 Compartir Hola, CrazyNails ¿Nos encontraste en otro lu…" at bounding box center [773, 543] width 1546 height 1086
click at [1113, 130] on div "Tienda Lista de deseos 0 Compartir Hola, CrazyNails ¿Nos encontraste en otro lu…" at bounding box center [773, 543] width 1546 height 1086
click at [1050, 29] on p "Compartir" at bounding box center [1057, 31] width 72 height 14
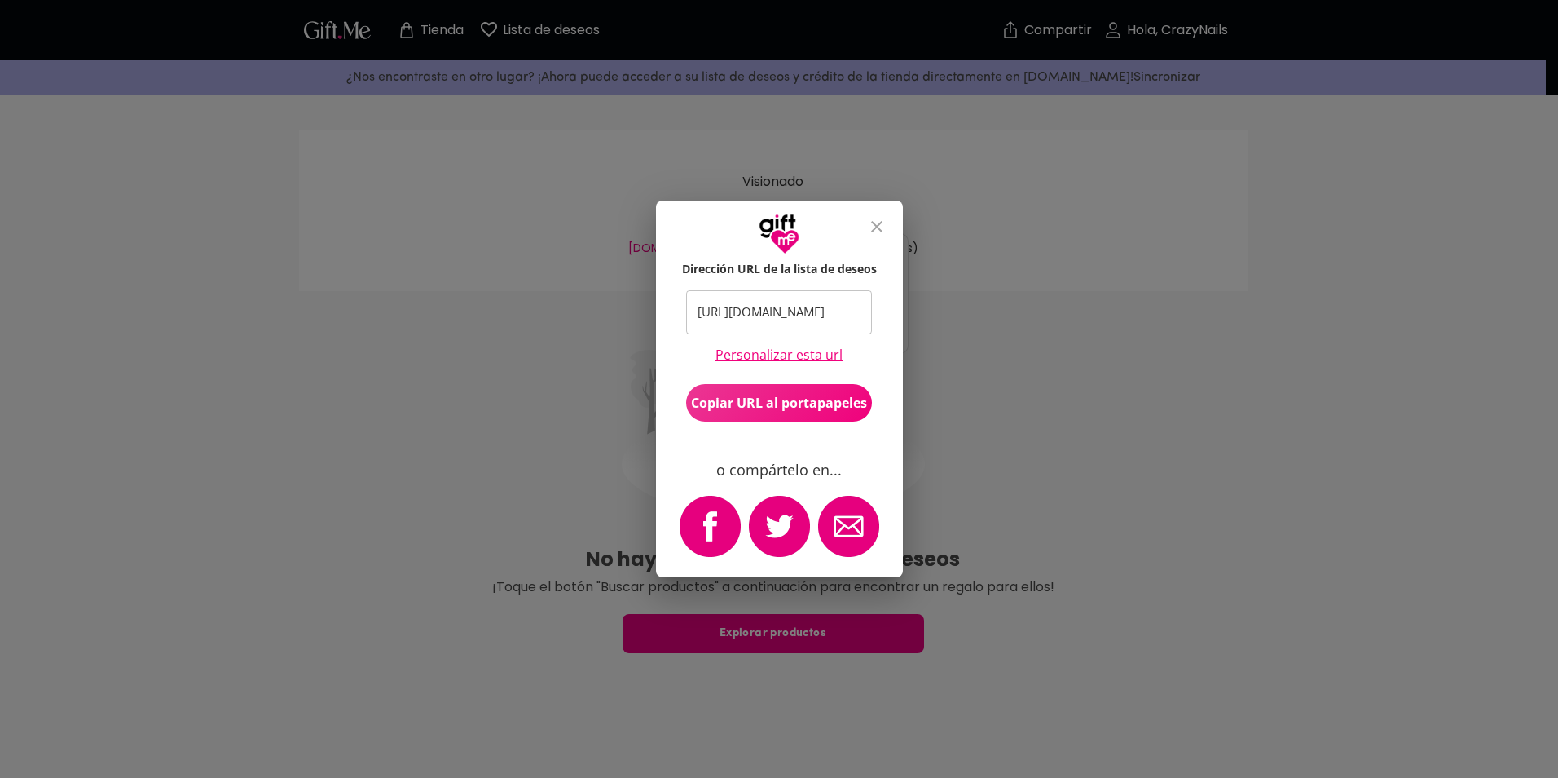
click at [790, 359] on link "Personalizar esta url" at bounding box center [779, 354] width 127 height 15
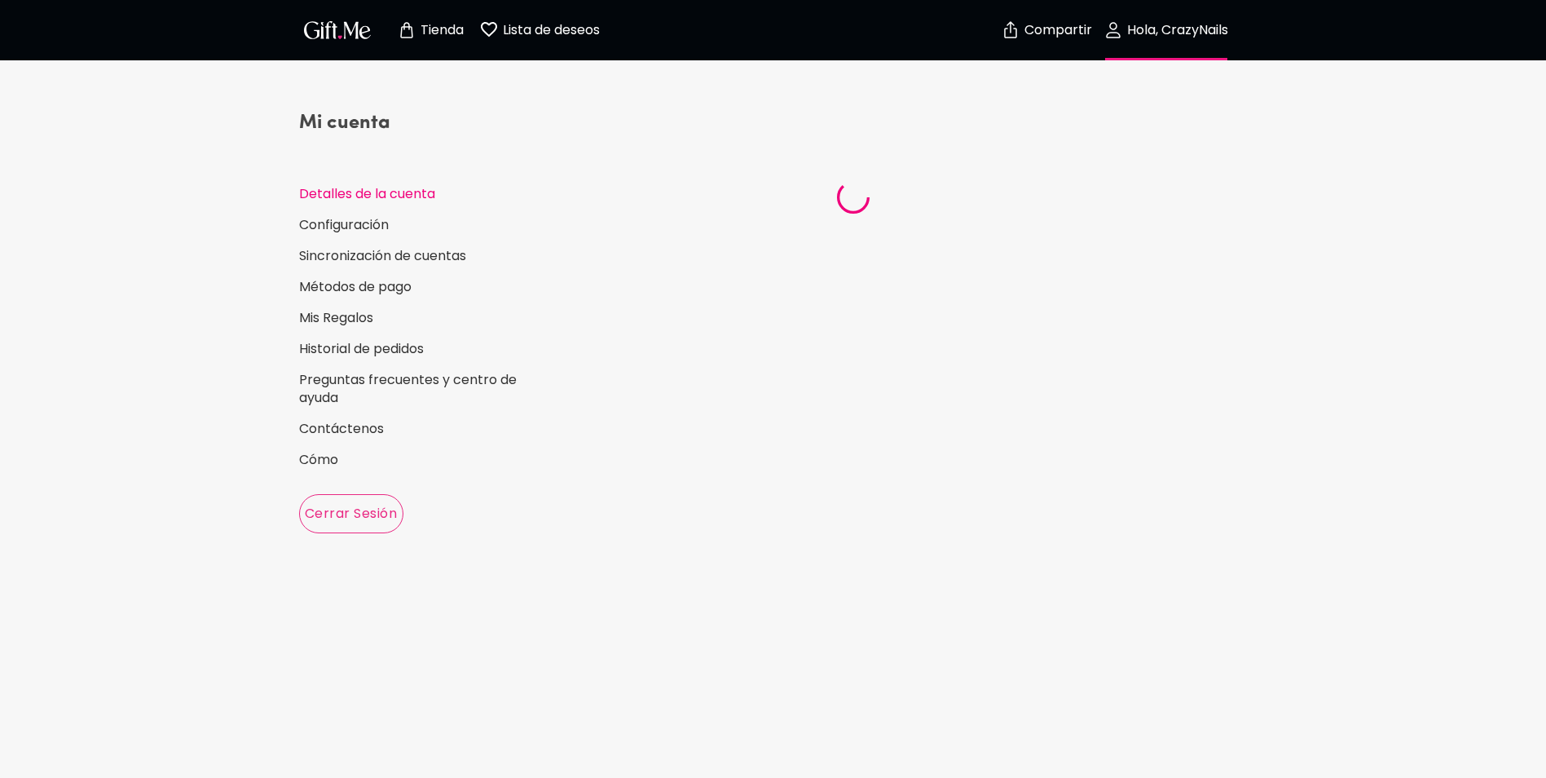
select select "US"
